Goal: Information Seeking & Learning: Learn about a topic

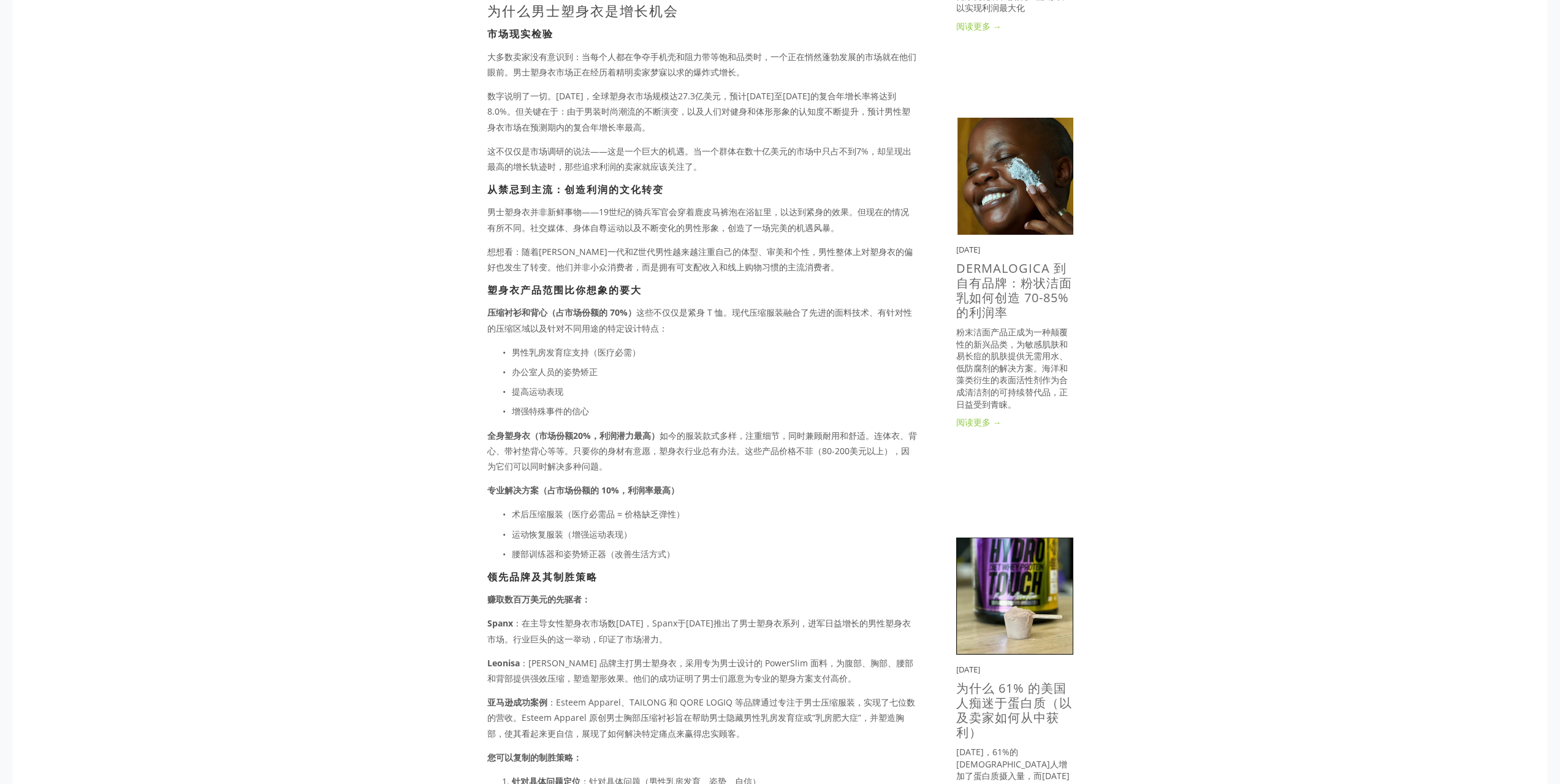
scroll to position [491, 0]
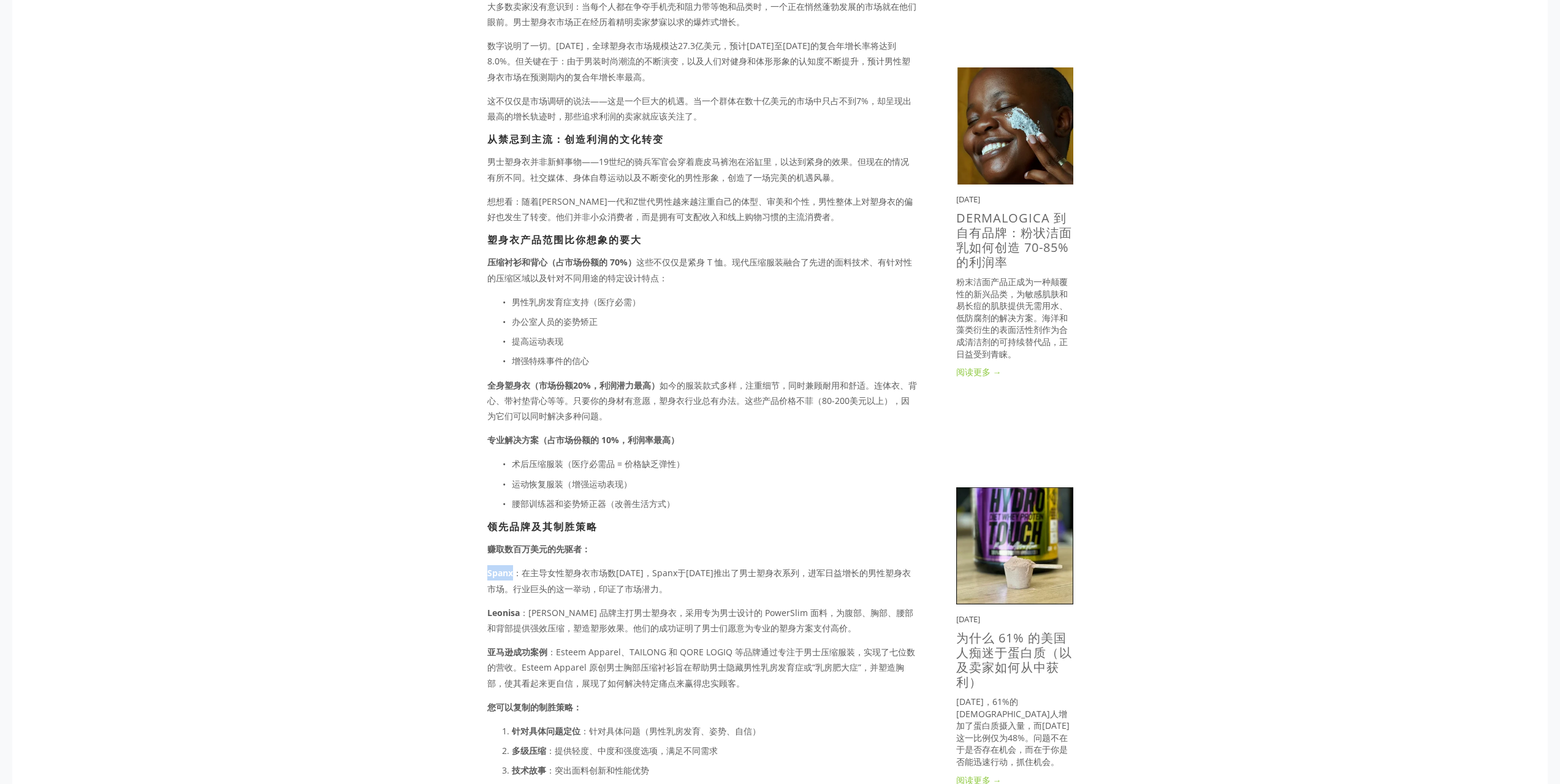
drag, startPoint x: 513, startPoint y: 572, endPoint x: 482, endPoint y: 571, distance: 31.0
click at [482, 571] on div "简短摘要 爆发式增长潜力 ：男士塑身衣仅占 27.3 亿美元市场的 6.2%，但增长速度却是 所有细分市场中最快的 竞争低，需求高 ：老牌企业专注于女性产品，…" at bounding box center [702, 352] width 450 height 1262
copy font "Spanx"
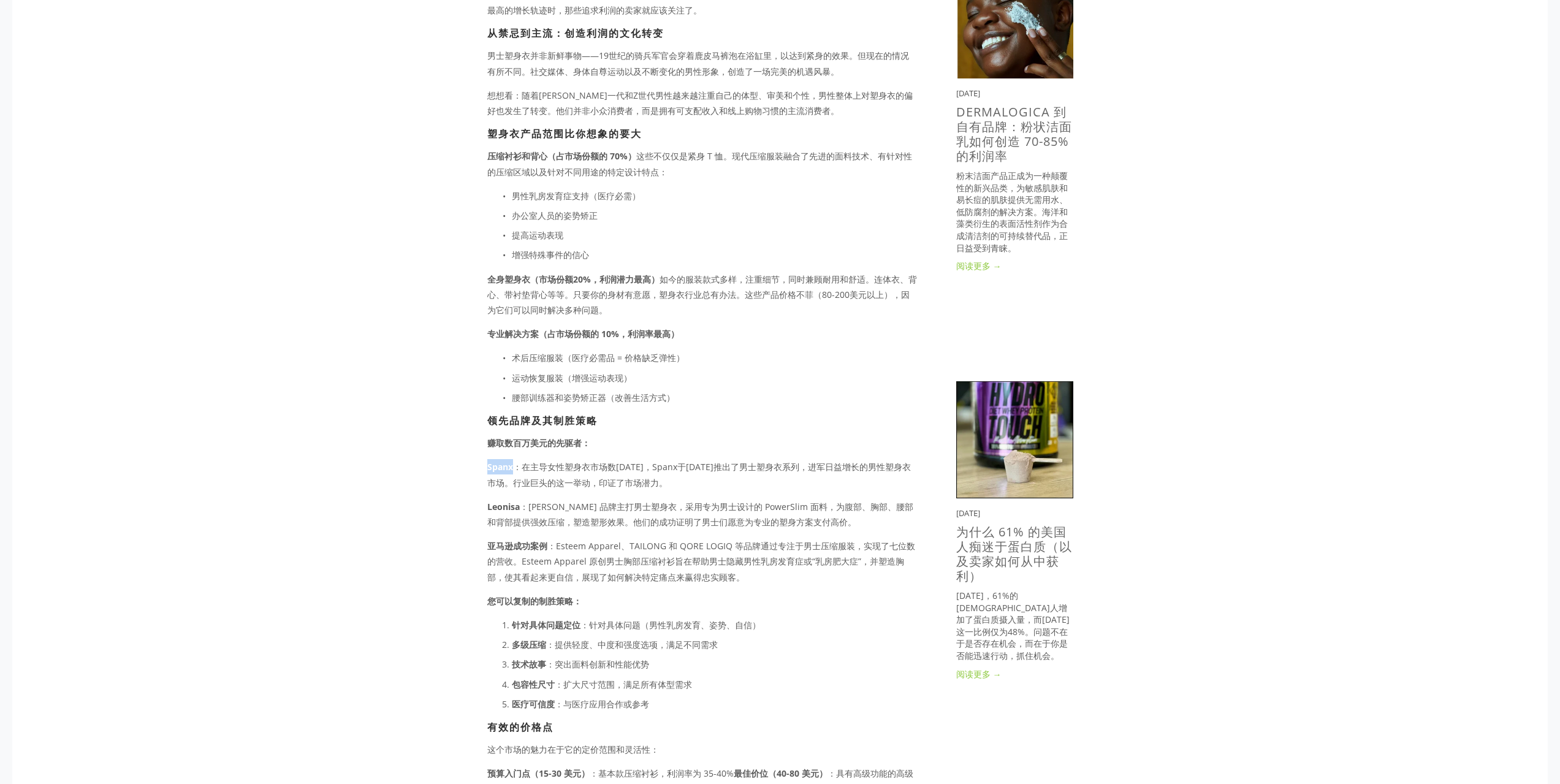
scroll to position [613, 0]
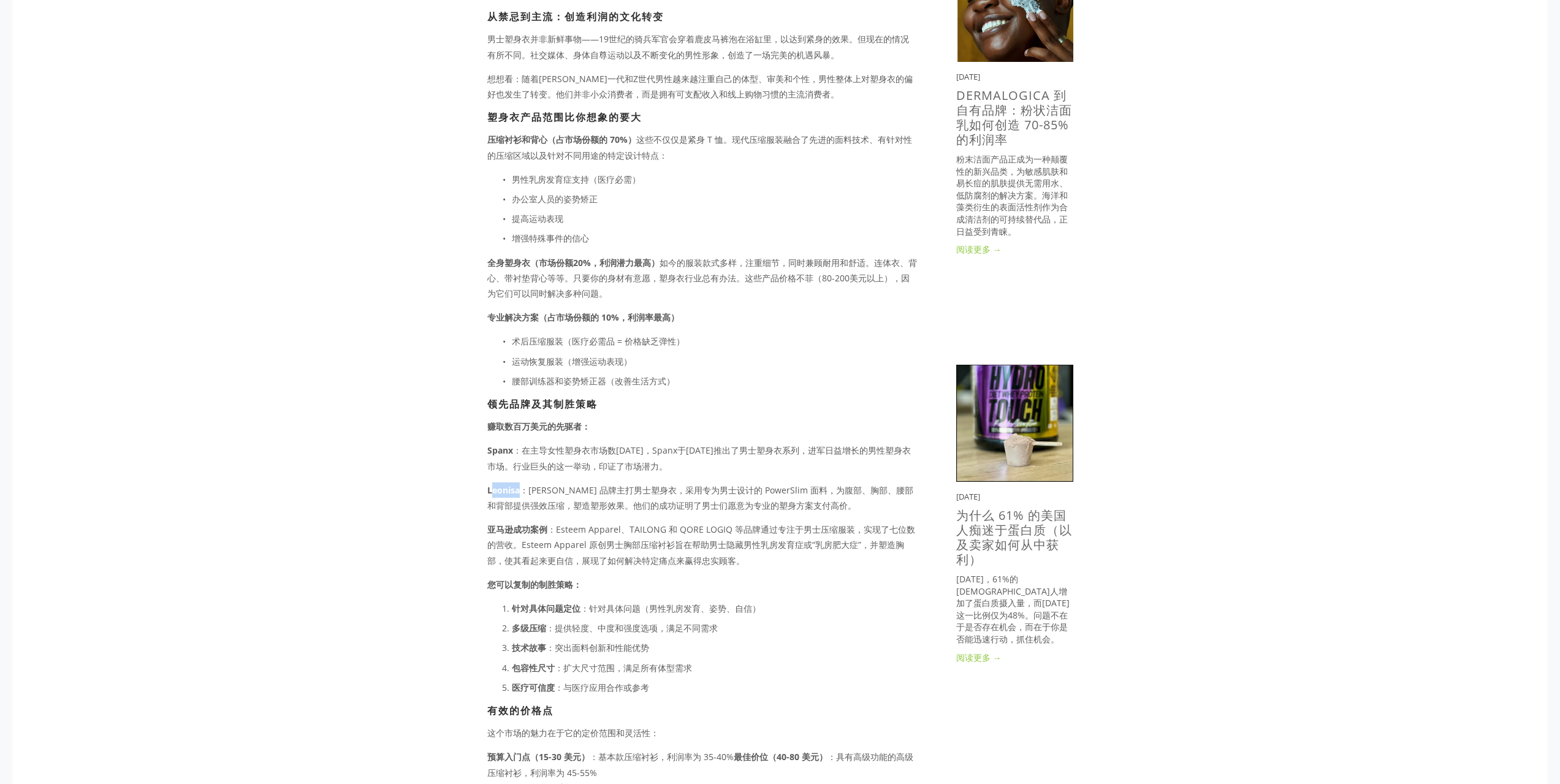
drag, startPoint x: 519, startPoint y: 488, endPoint x: 492, endPoint y: 486, distance: 27.1
click at [492, 486] on font "Leonisa" at bounding box center [503, 490] width 32 height 12
copy font "eonisa"
drag, startPoint x: 484, startPoint y: 490, endPoint x: 521, endPoint y: 488, distance: 37.1
click at [521, 488] on div "简短摘要 爆发式增长潜力 ：男士塑身衣仅占 27.3 亿美元市场的 6.2%，但增长速度却是 所有细分市场中最快的 竞争低，需求高 ：老牌企业专注于女性产品，…" at bounding box center [702, 229] width 450 height 1262
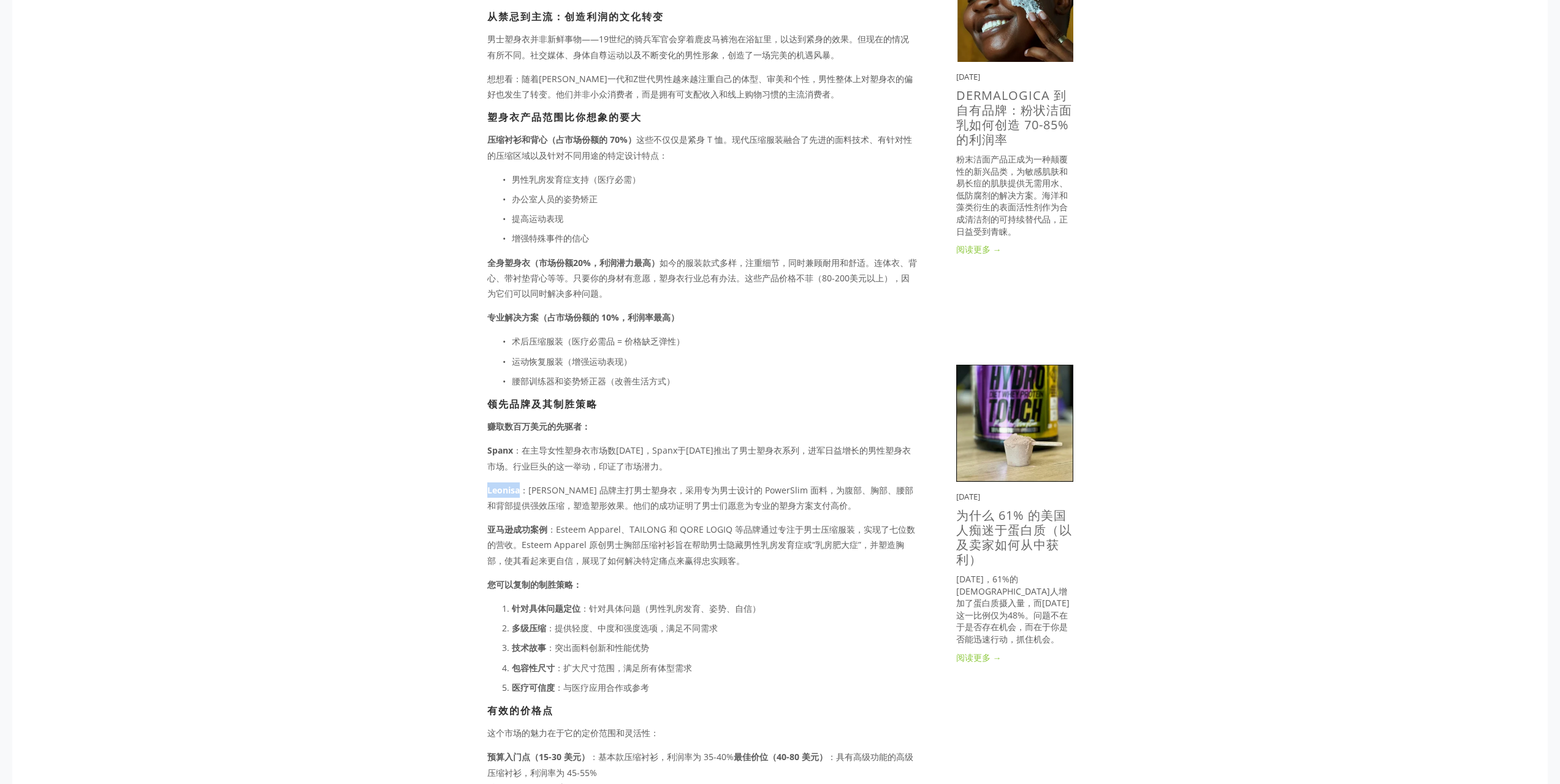
copy font "Leonisa"
drag, startPoint x: 557, startPoint y: 527, endPoint x: 623, endPoint y: 528, distance: 66.0
click at [623, 528] on font "：Esteem Apparel、TAILONG 和 QORE LOGIQ 等品牌通过专注于男士压缩服装，实现了七位数的营收。Esteem Apparel 原创…" at bounding box center [701, 545] width 428 height 42
copy font "Esteem Apparel"
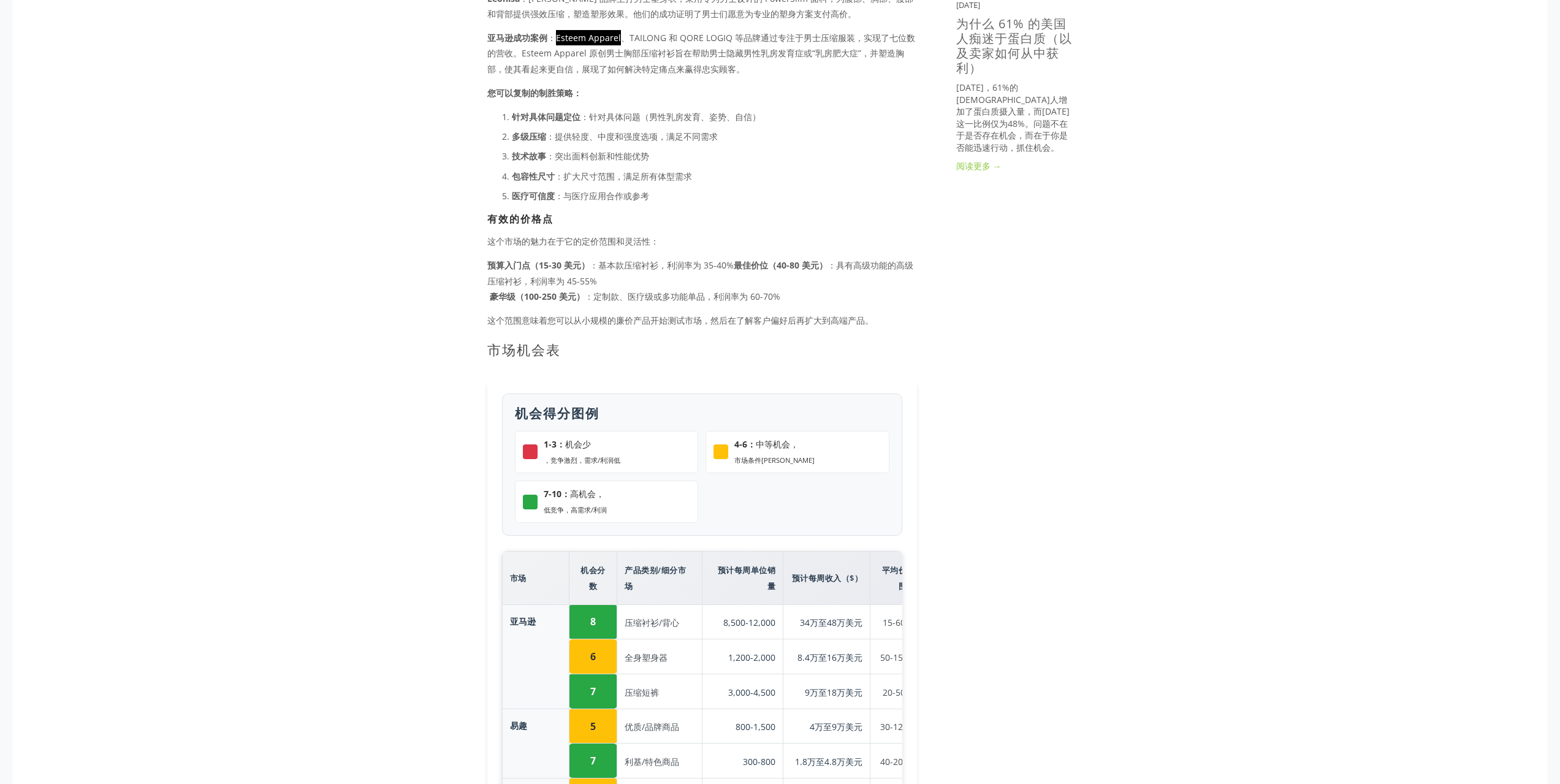
scroll to position [1164, 0]
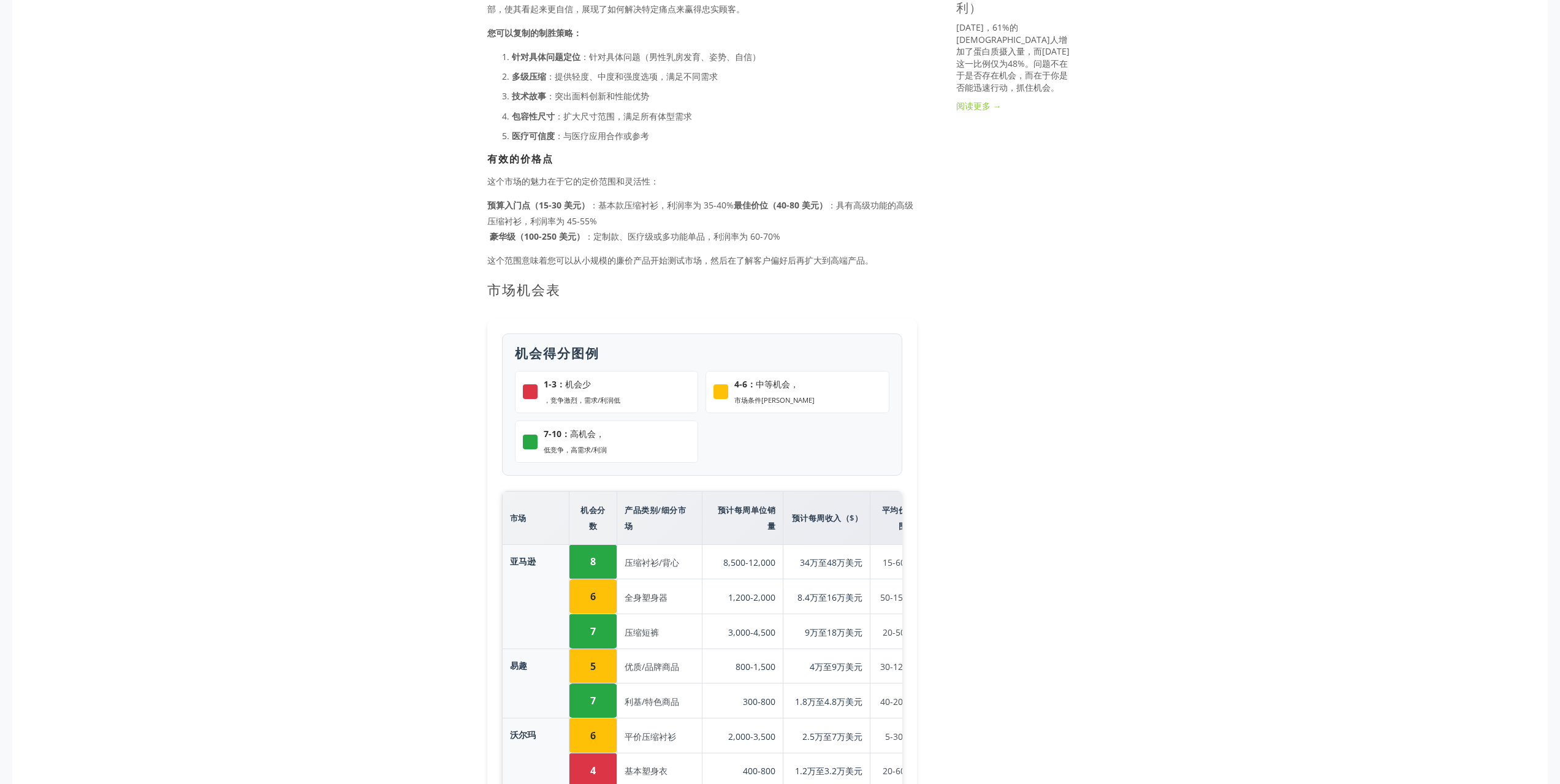
click at [668, 293] on h2 "市场机会表" at bounding box center [702, 289] width 430 height 16
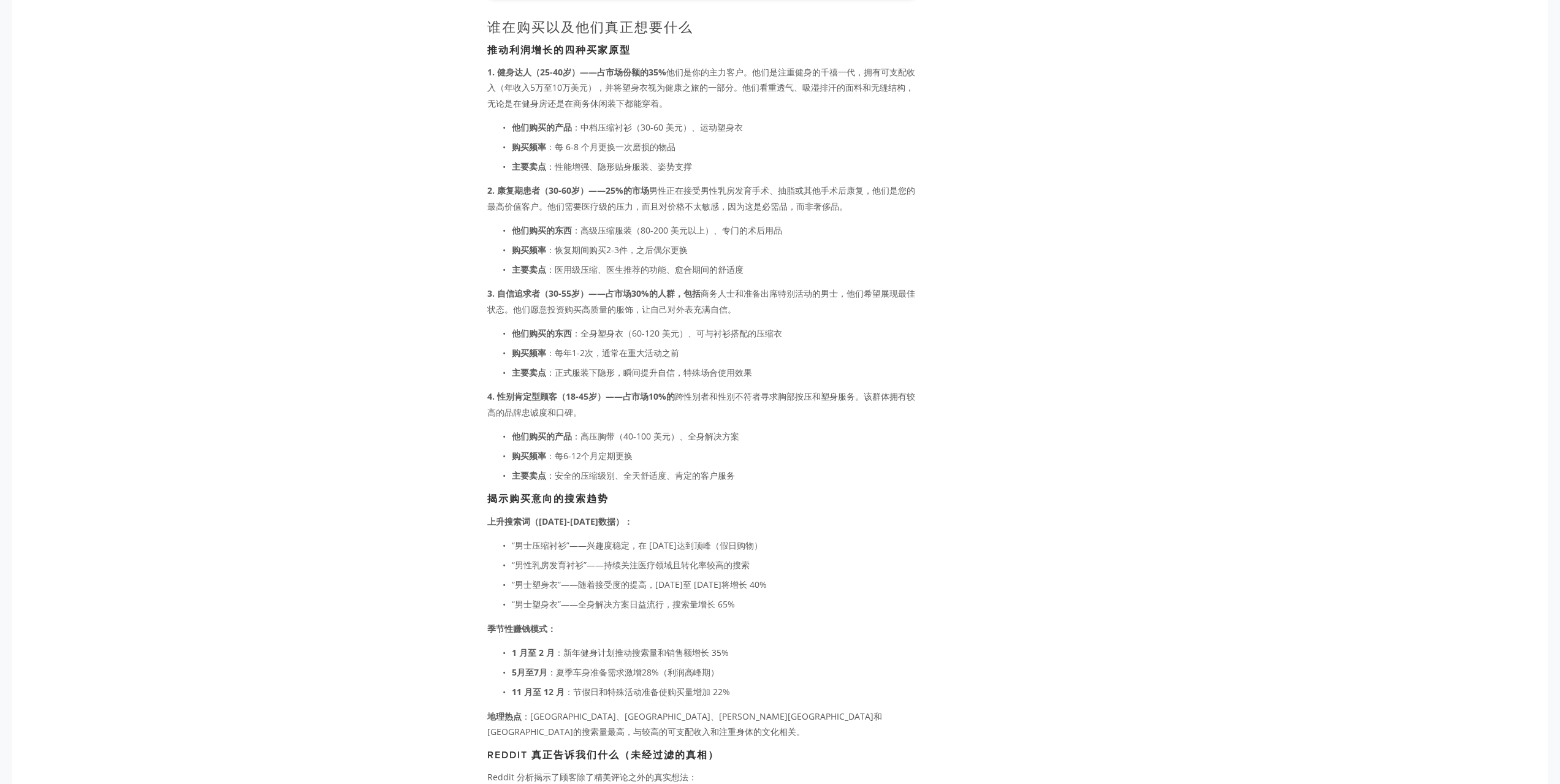
scroll to position [2471, 0]
